Goal: Task Accomplishment & Management: Manage account settings

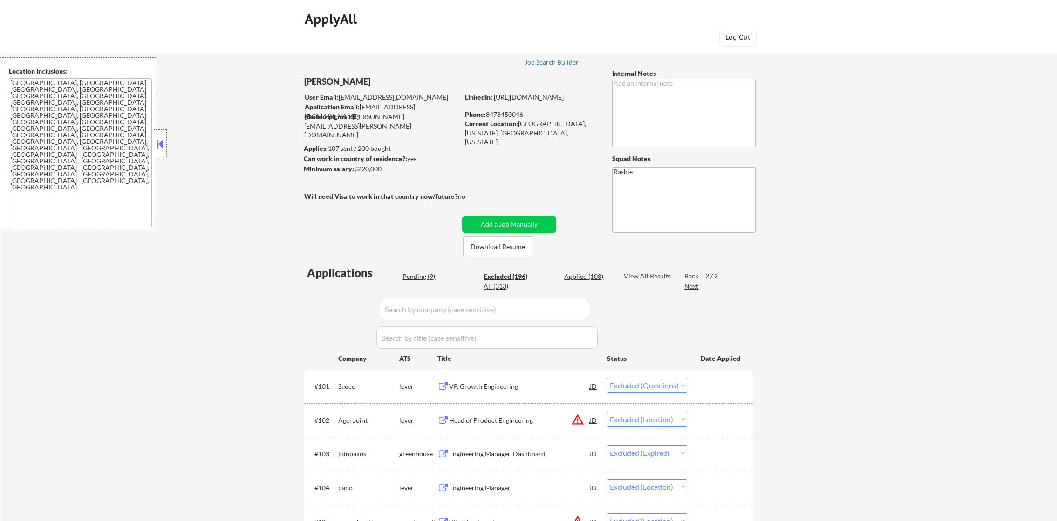
select select ""excluded""
select select ""excluded__location_""
select select ""excluded__expired_""
select select ""excluded__location_""
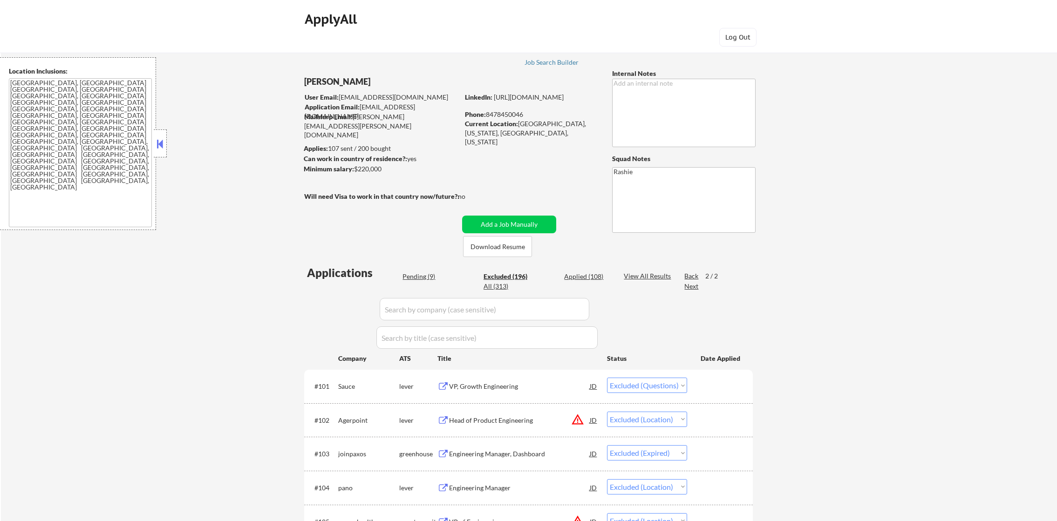
select select ""excluded""
select select ""excluded__expired_""
select select ""excluded""
select select ""excluded__other_""
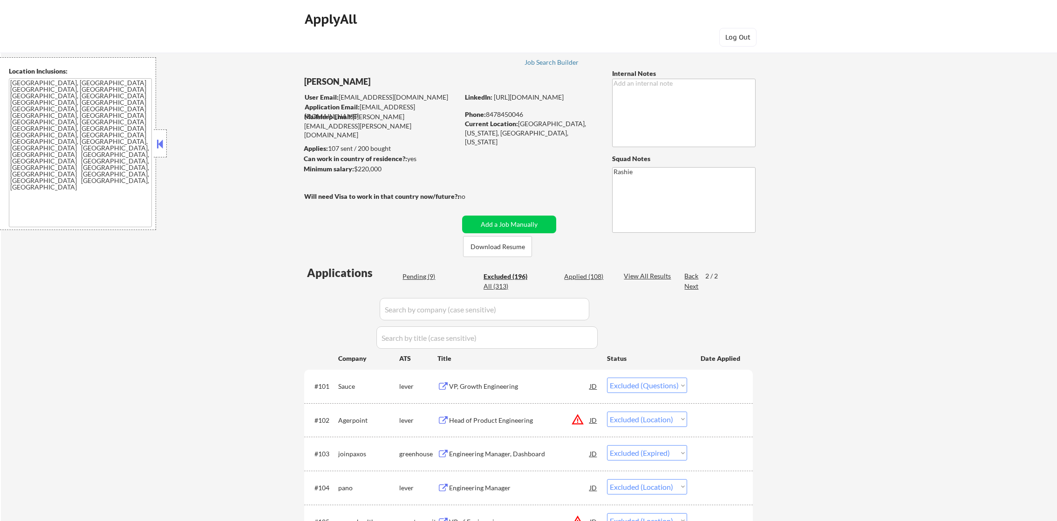
select select ""excluded__other_""
select select ""excluded__salary_""
select select ""excluded__other_""
select select ""excluded__expired_""
select select ""excluded""
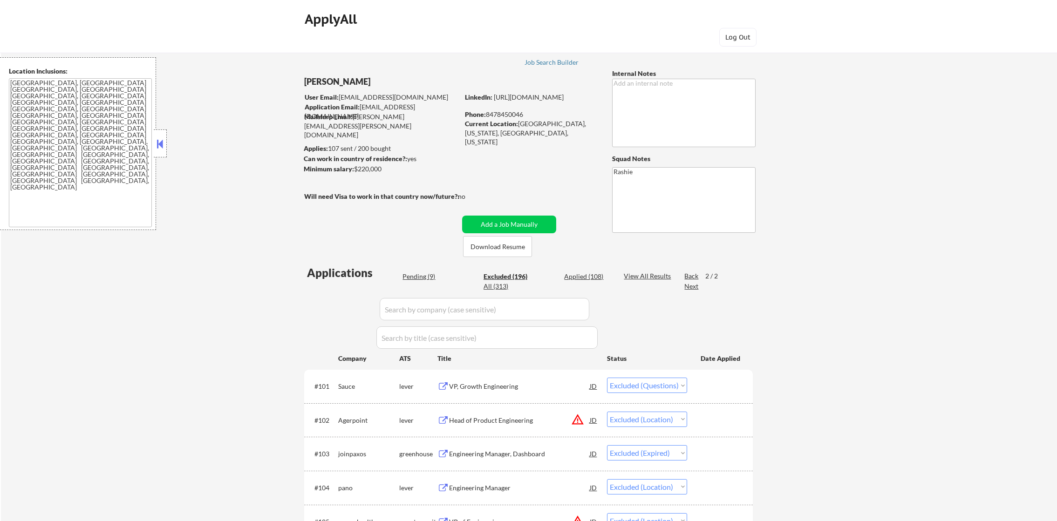
select select ""excluded__location_""
select select ""excluded__expired_""
select select ""excluded__salary_""
select select ""excluded__location_""
select select ""excluded__other_""
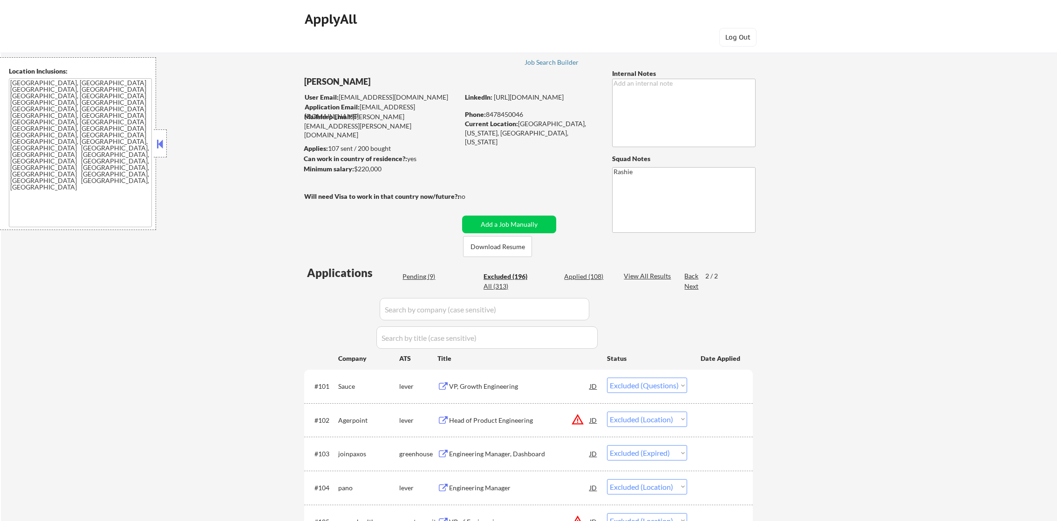
select select ""excluded""
select select ""excluded__other_""
select select ""excluded__expired_""
select select ""excluded__location_""
select select ""excluded__bad_match_""
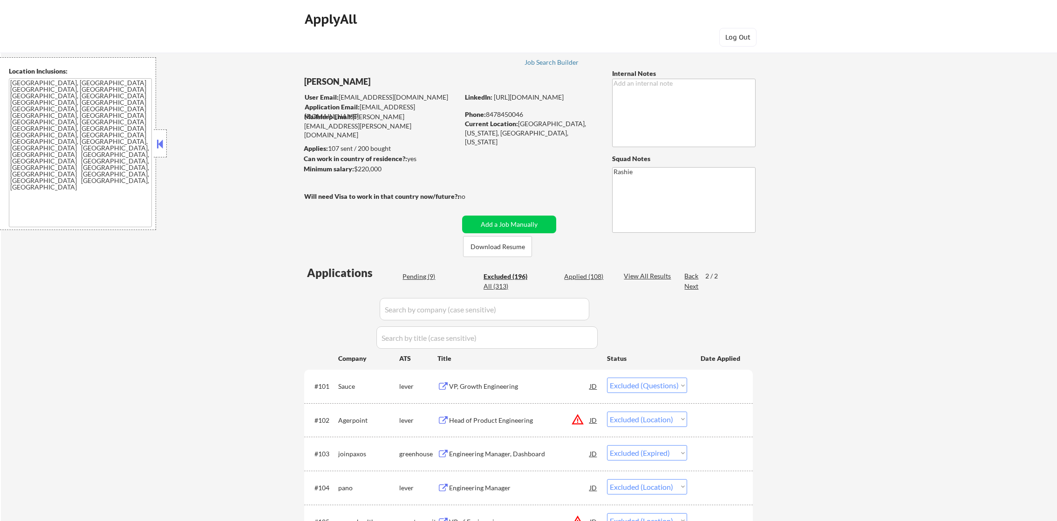
select select ""excluded__salary_""
select select ""excluded__location_""
select select ""excluded""
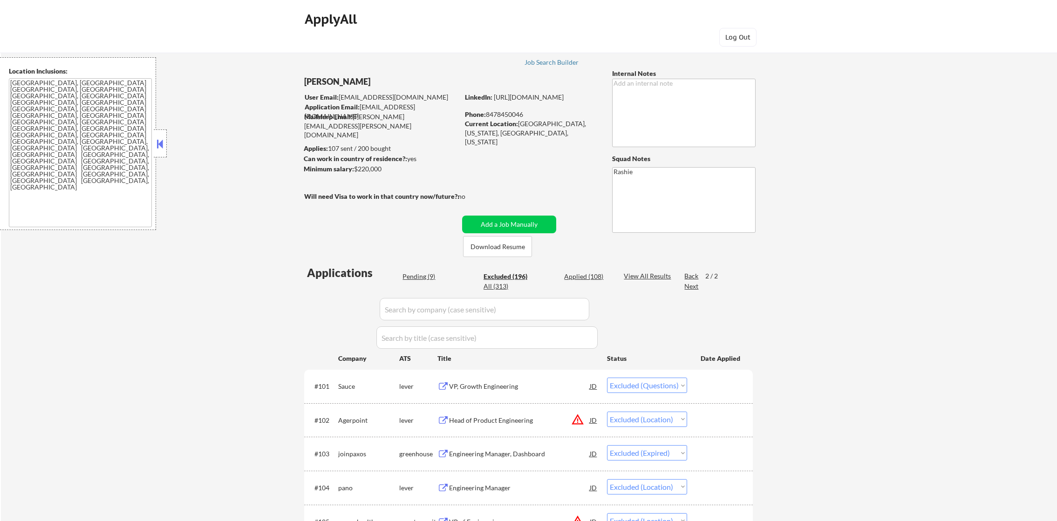
select select ""excluded__expired_""
select select ""excluded__location_""
select select ""excluded__salary_""
select select ""excluded""
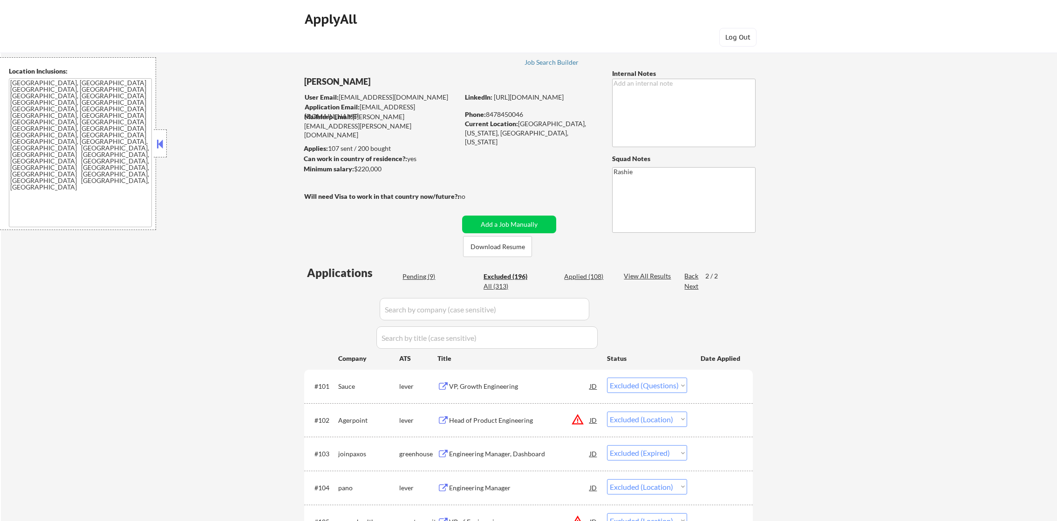
select select ""excluded""
select select ""excluded__location_""
select select ""excluded__salary_""
select select ""excluded__expired_""
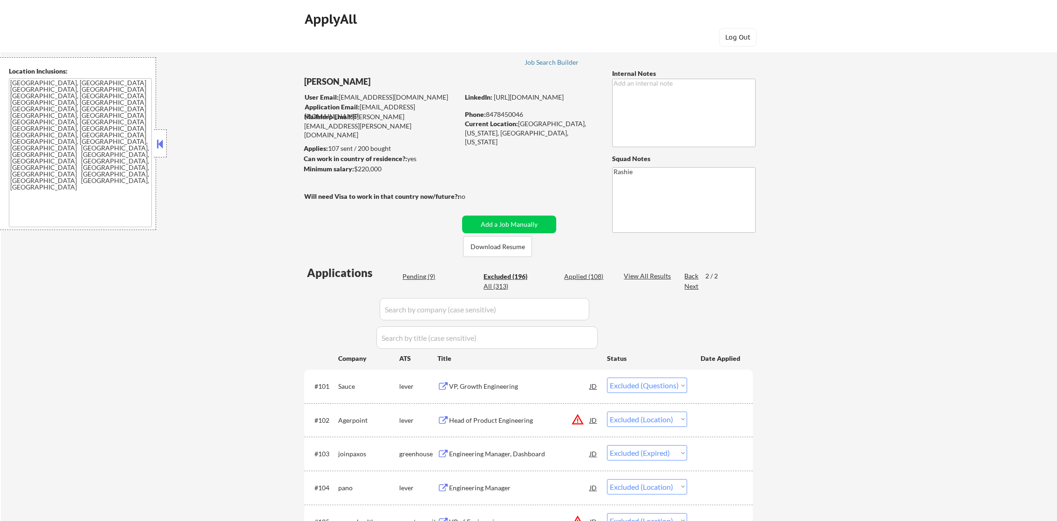
select select ""excluded__salary_""
select select ""excluded__location_""
select select ""excluded__salary_""
select select ""excluded""
select select ""excluded__location_""
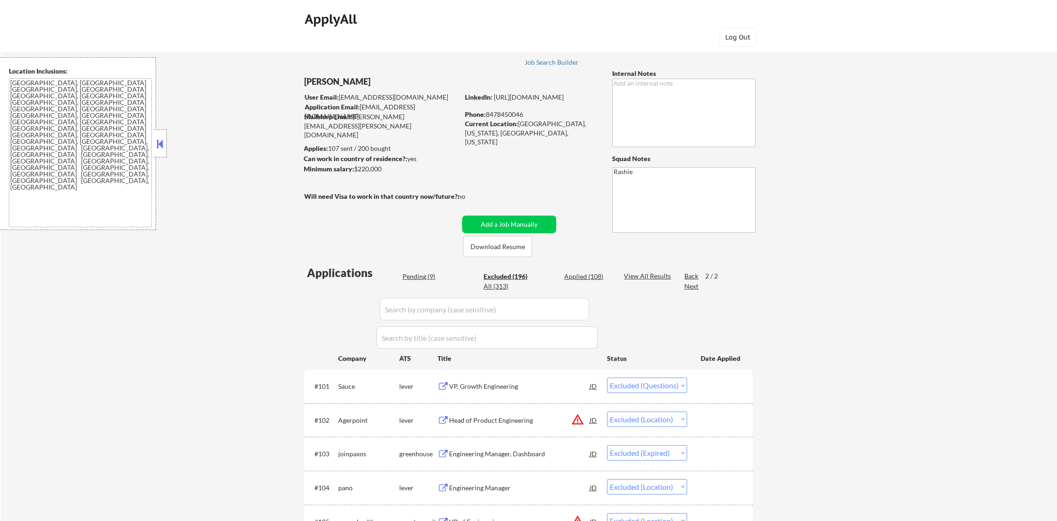
select select ""excluded""
select select ""excluded__salary_""
select select ""excluded__expired_""
select select ""excluded__other_""
select select ""excluded""
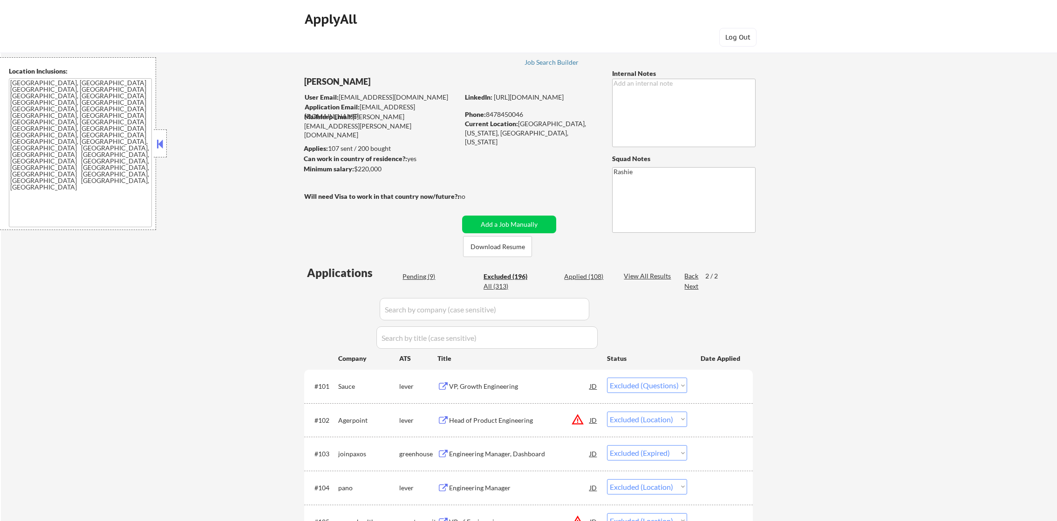
select select ""excluded__salary_""
select select ""excluded__location_""
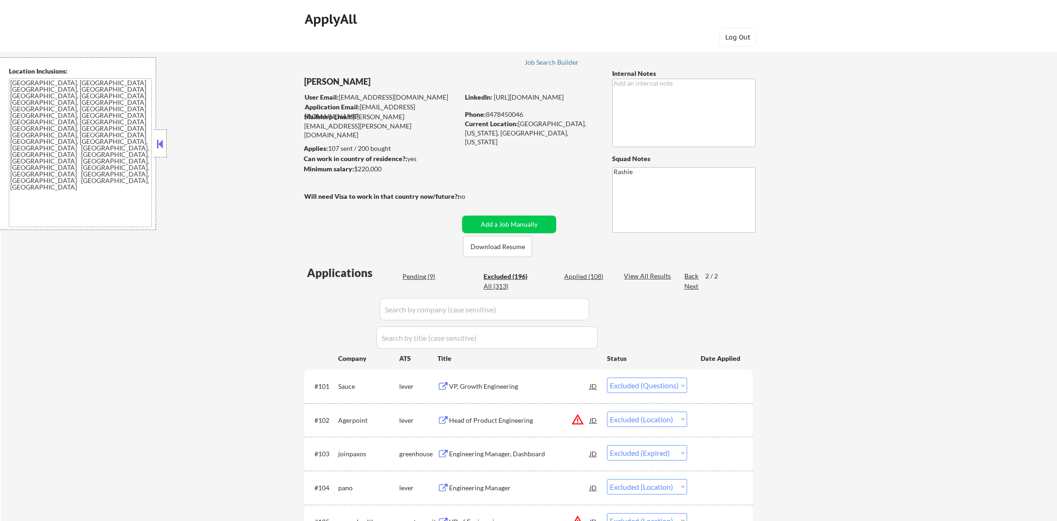
select select ""excluded""
select select ""excluded__salary_""
select select ""excluded__expired_""
select select ""excluded__location_""
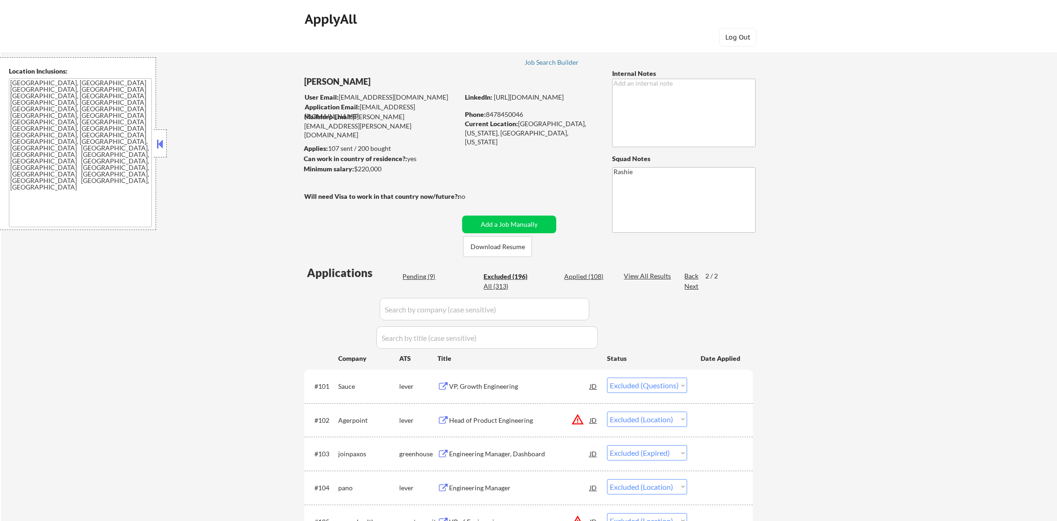
select select ""excluded__location_""
select select ""excluded""
select select ""excluded__bad_match_""
select select ""excluded__expired_""
select select ""excluded""
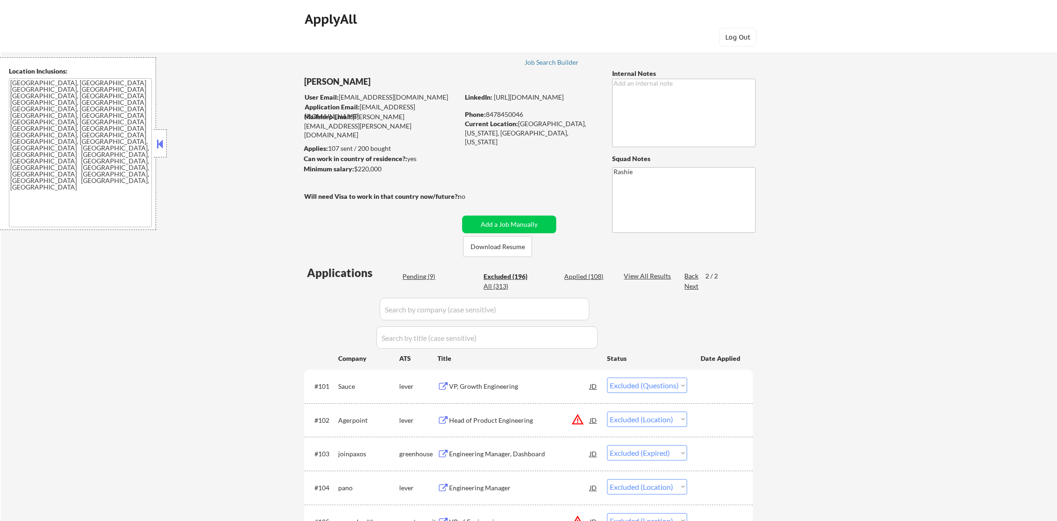
select select ""excluded""
select select ""excluded__salary_""
select select ""excluded__expired_""
select select ""excluded__location_""
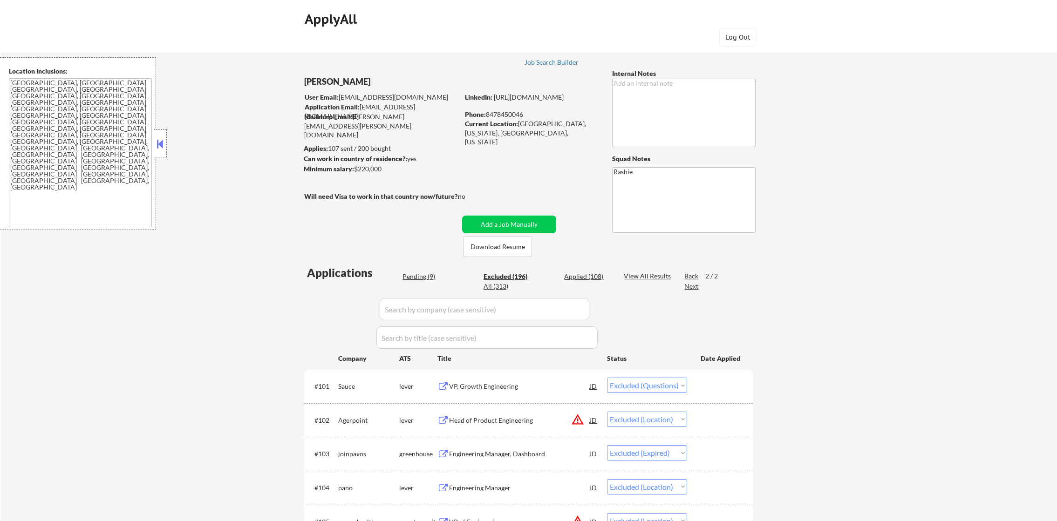
select select ""excluded__salary_""
select select ""excluded__location_""
select select ""excluded""
select select ""excluded__location_""
select select ""excluded""
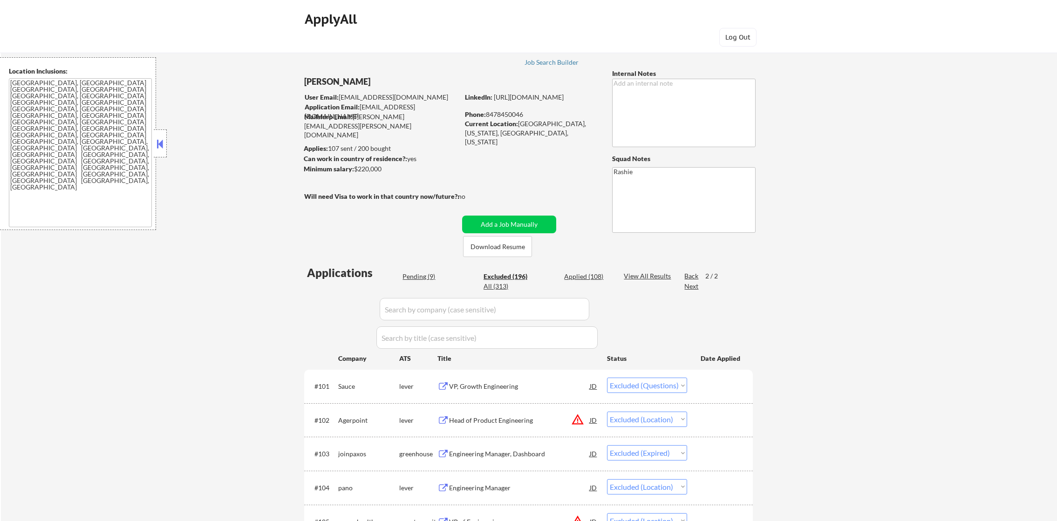
select select ""excluded""
select select ""excluded__location_""
select select ""excluded__bad_match_""
select select ""excluded__other_""
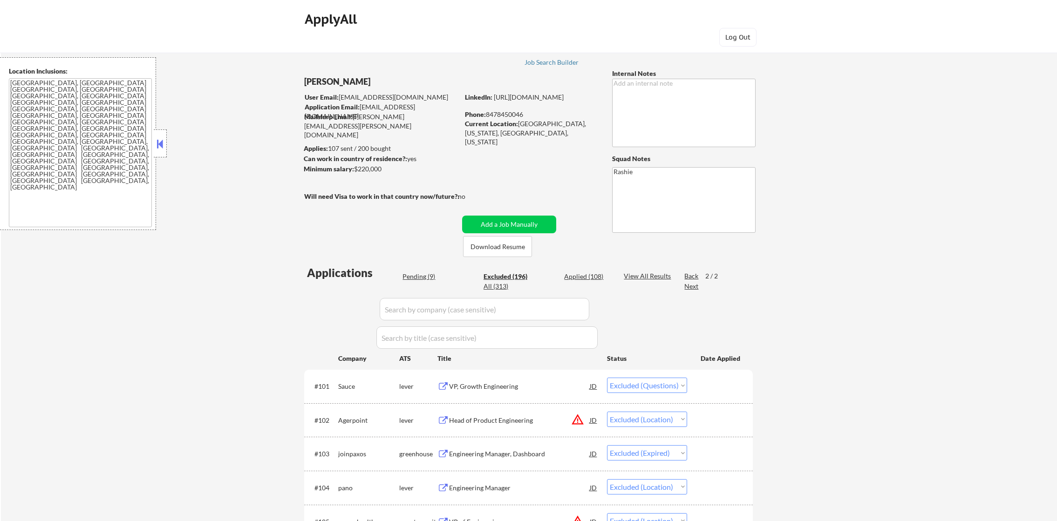
select select ""excluded__expired_""
select select ""excluded__salary_""
select select ""excluded__location_""
select select ""excluded""
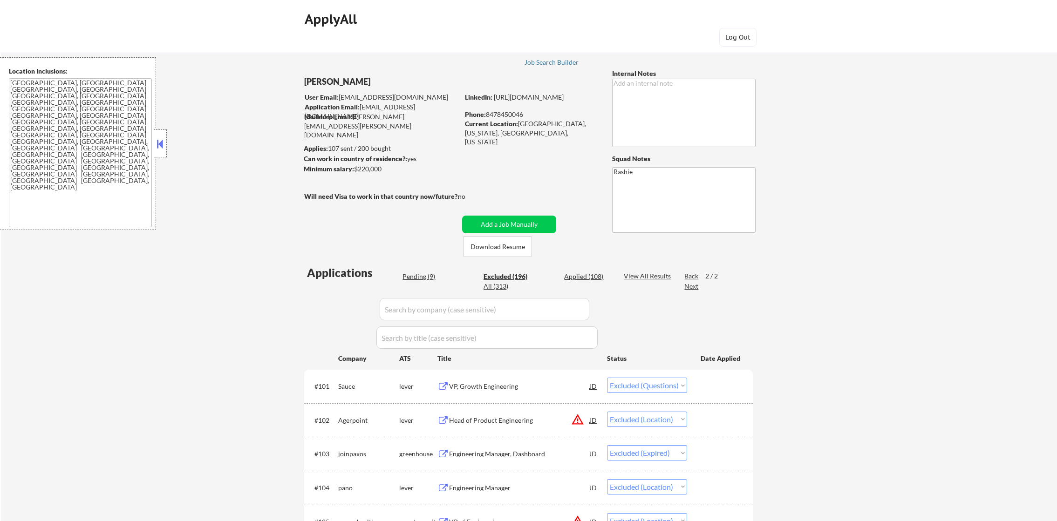
select select ""excluded__other_""
select select ""excluded__expired_""
select select ""excluded__location_""
select select ""excluded__salary_""
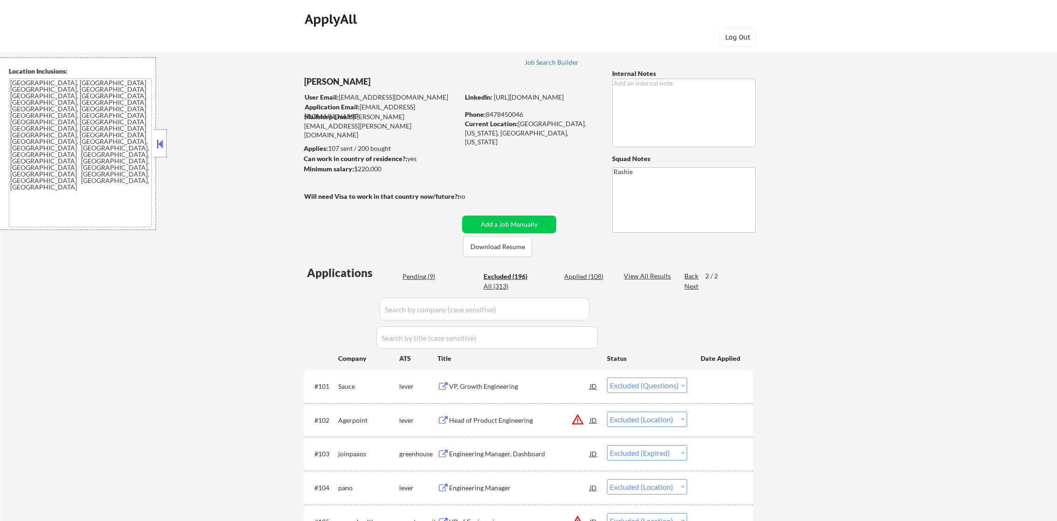
select select ""excluded__expired_""
select select ""excluded""
select select ""excluded__expired_""
select select ""excluded__salary_""
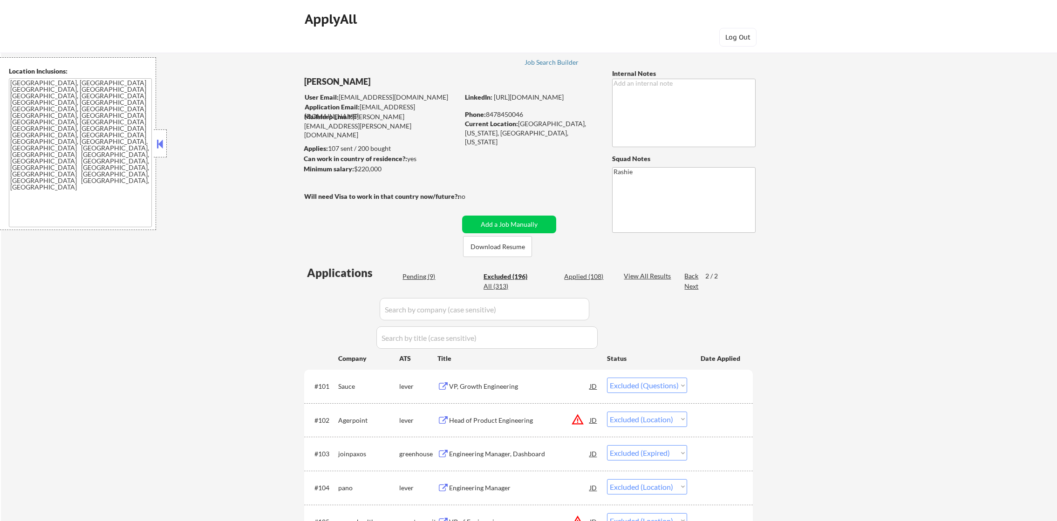
select select ""excluded""
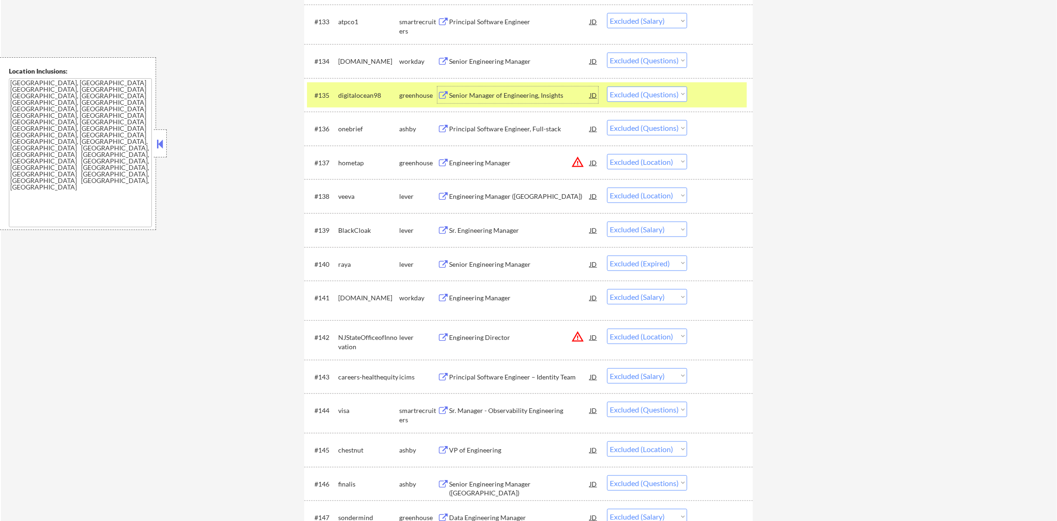
scroll to position [1514, 0]
click at [374, 103] on div "digitalocean98" at bounding box center [368, 95] width 61 height 17
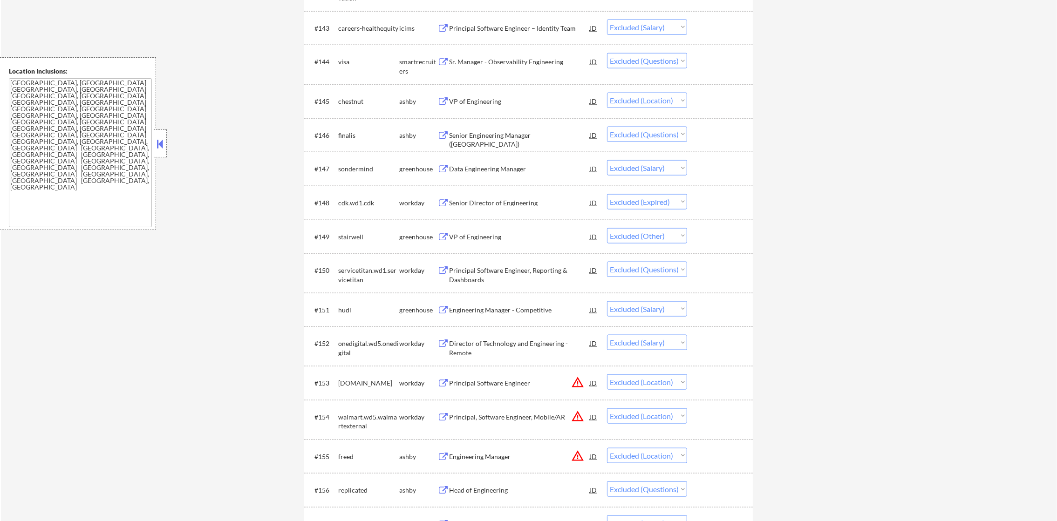
scroll to position [1886, 0]
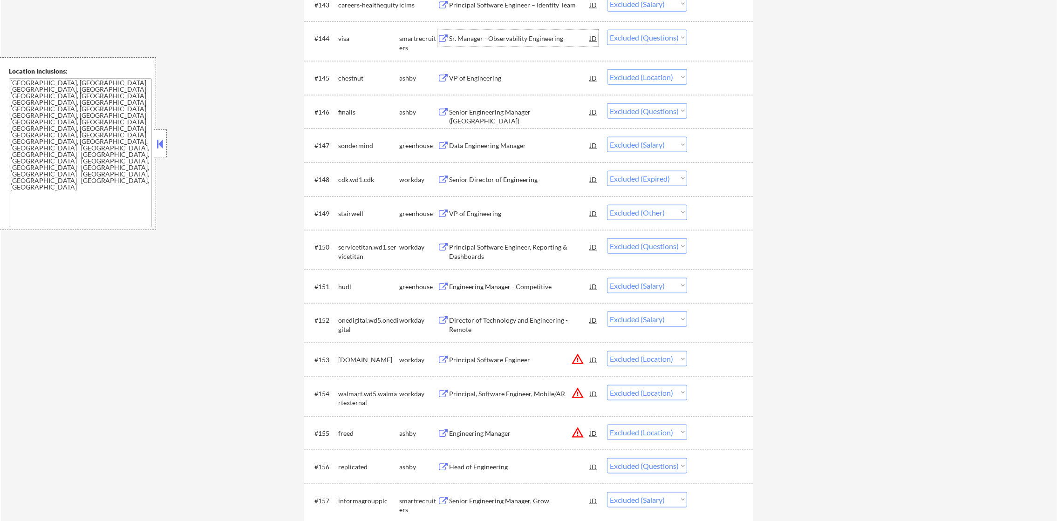
click at [506, 34] on div "Sr. Manager - Observability Engineering" at bounding box center [519, 38] width 141 height 9
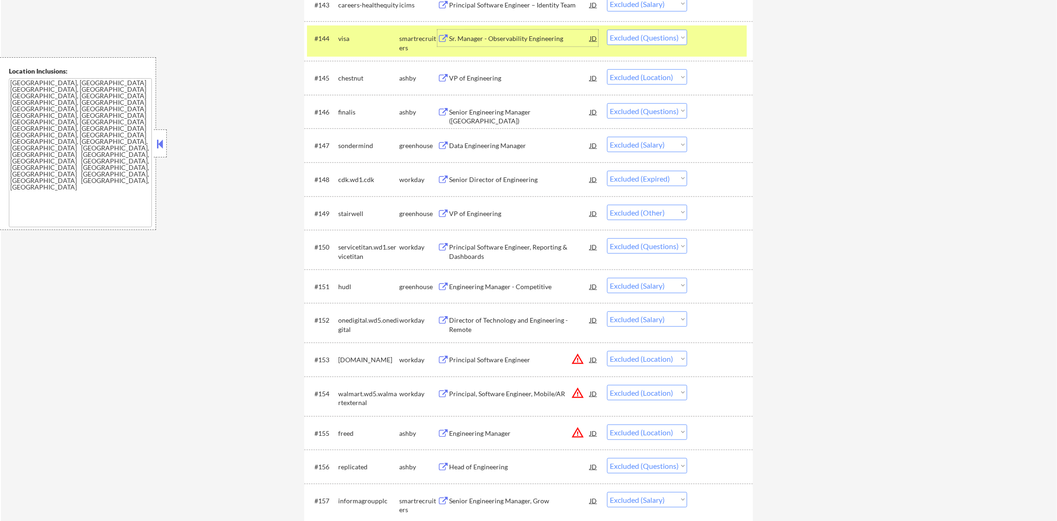
click at [365, 39] on div "visa" at bounding box center [368, 38] width 61 height 9
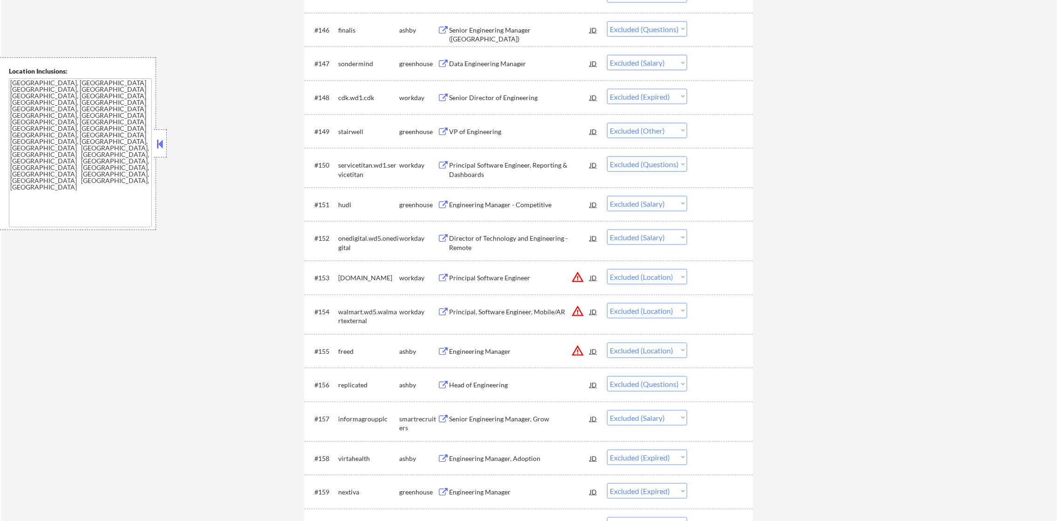
scroll to position [1980, 0]
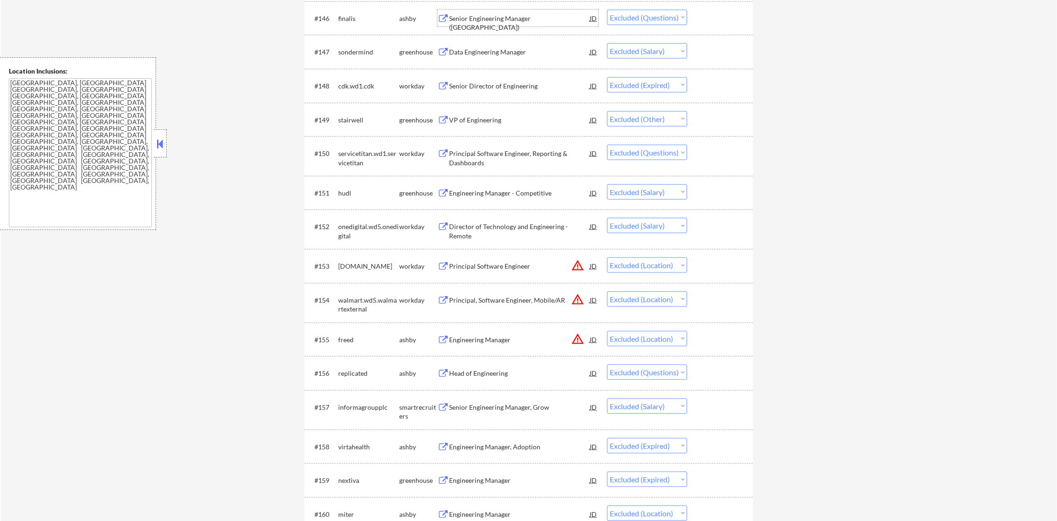
click at [501, 10] on div "Senior Engineering Manager ([GEOGRAPHIC_DATA])" at bounding box center [519, 18] width 141 height 17
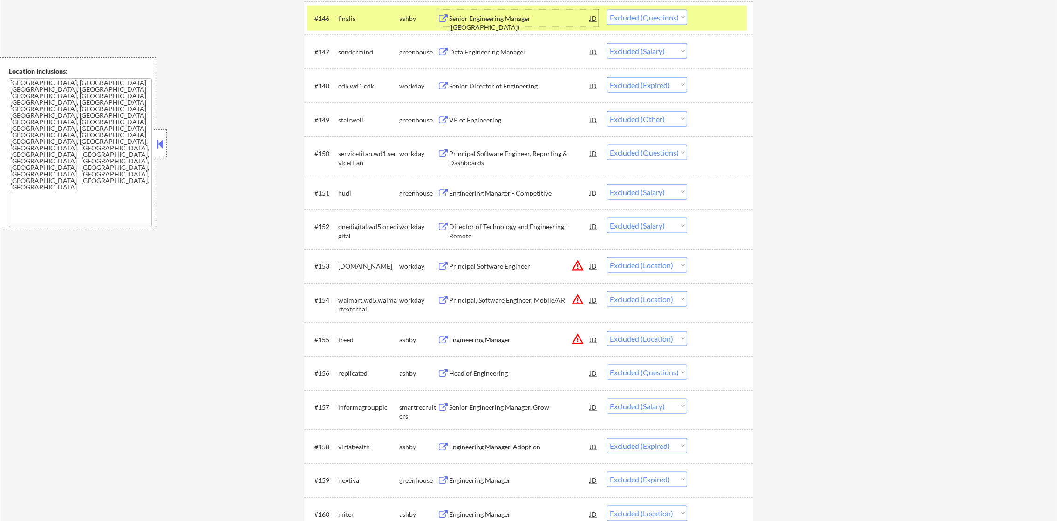
click at [637, 13] on select "Choose an option... Pending Applied Excluded (Questions) Excluded (Expired) Exc…" at bounding box center [647, 17] width 80 height 15
select select ""excluded__expired_""
click at [607, 10] on select "Choose an option... Pending Applied Excluded (Questions) Excluded (Expired) Exc…" at bounding box center [647, 17] width 80 height 15
click at [358, 21] on div "finalis" at bounding box center [368, 18] width 61 height 9
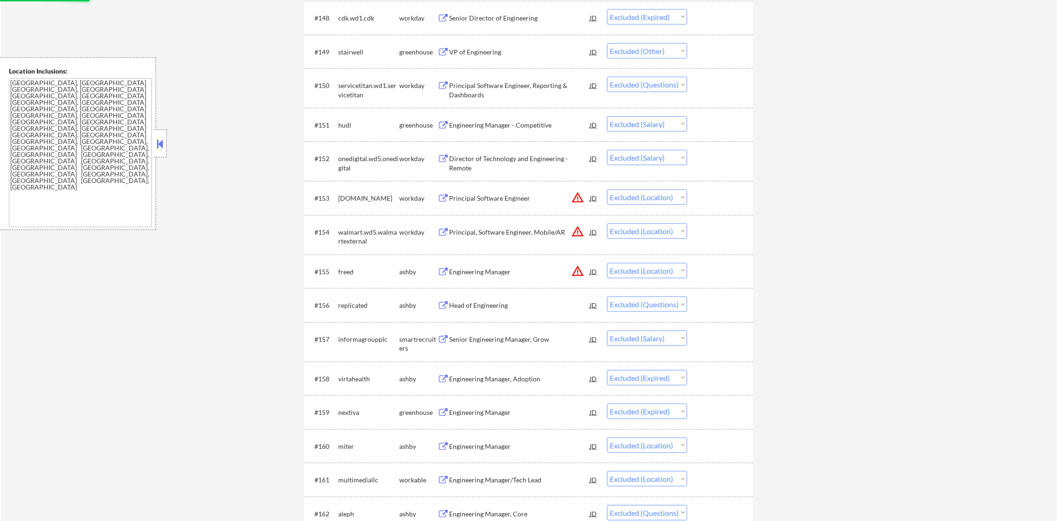
scroll to position [2050, 0]
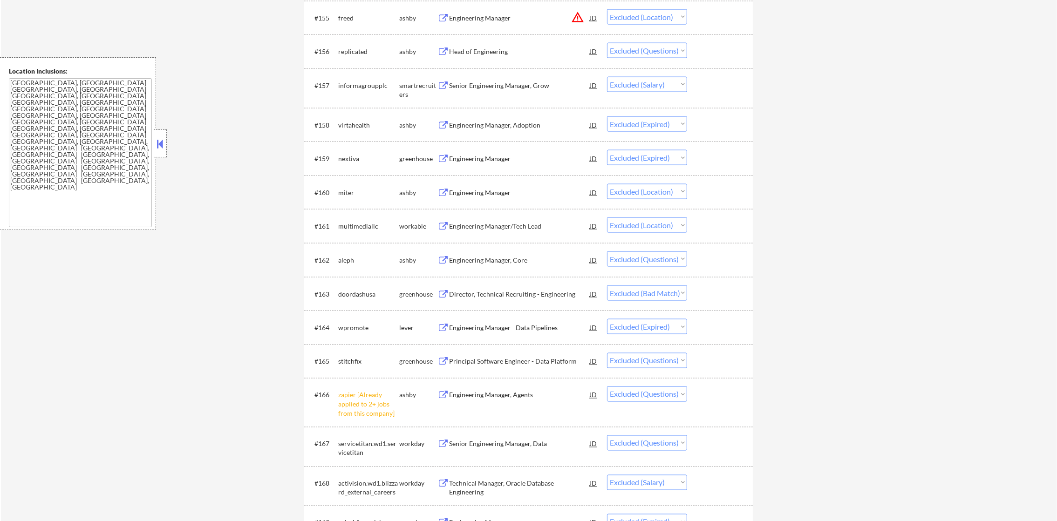
scroll to position [2306, 0]
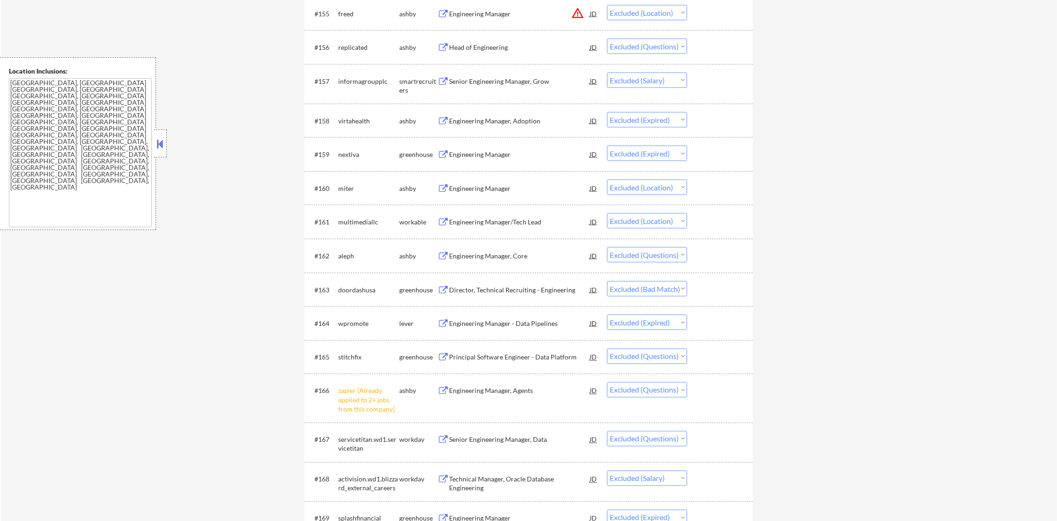
click at [493, 43] on div "Head of Engineering" at bounding box center [519, 47] width 141 height 9
